Goal: Check status: Check status

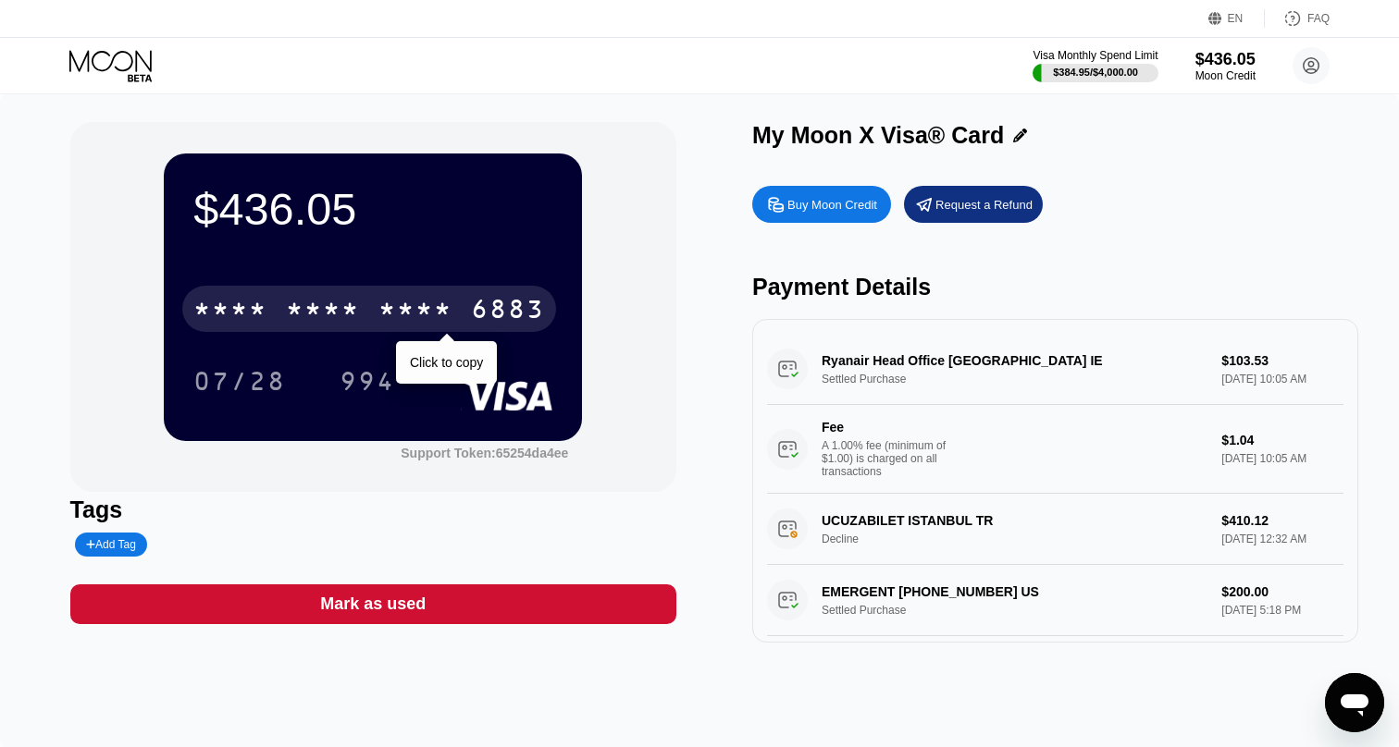
click at [378, 297] on div "* * * *" at bounding box center [415, 312] width 74 height 30
